Goal: Obtain resource: Obtain resource

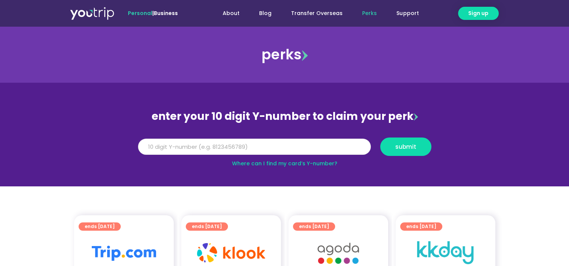
click at [256, 145] on input "Y Number" at bounding box center [254, 147] width 233 height 17
type input "8191349206"
click at [411, 146] on span "submit" at bounding box center [405, 147] width 21 height 6
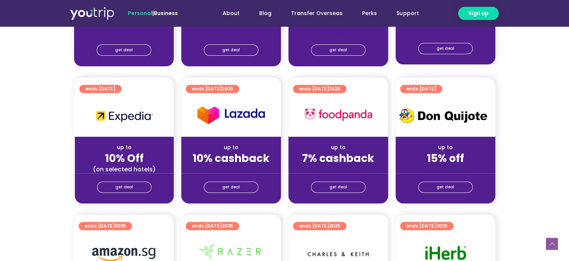
scroll to position [301, 0]
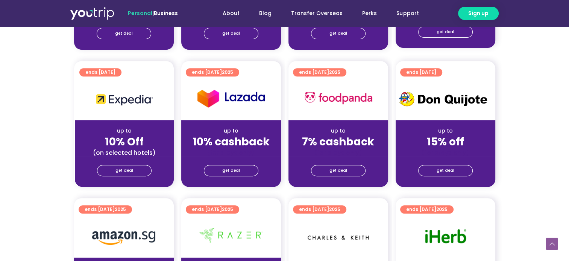
click at [457, 97] on img at bounding box center [446, 99] width 100 height 23
click at [450, 93] on img at bounding box center [446, 99] width 100 height 23
click at [440, 102] on img at bounding box center [446, 99] width 100 height 23
click at [432, 101] on img at bounding box center [446, 99] width 100 height 23
click at [406, 103] on img at bounding box center [446, 99] width 100 height 23
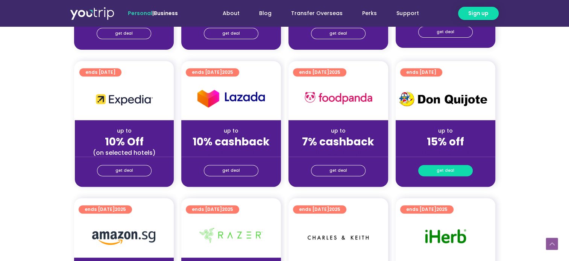
click at [450, 169] on span "get deal" at bounding box center [446, 170] width 18 height 11
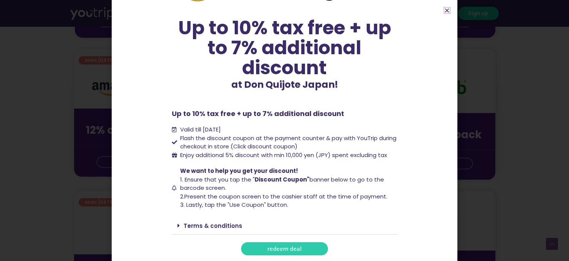
scroll to position [451, 0]
click at [267, 246] on span "redeem deal" at bounding box center [284, 249] width 34 height 6
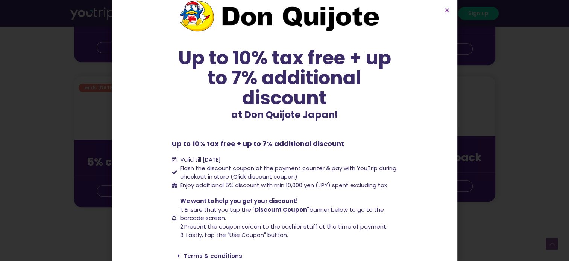
scroll to position [0, 0]
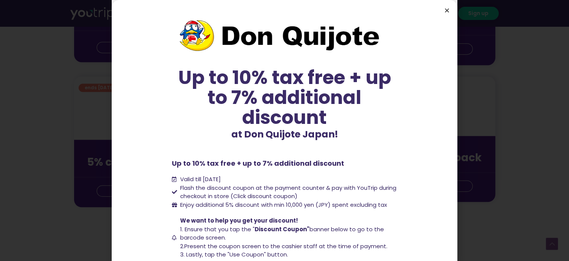
click at [447, 9] on icon "Close" at bounding box center [447, 11] width 6 height 6
